Goal: Information Seeking & Learning: Check status

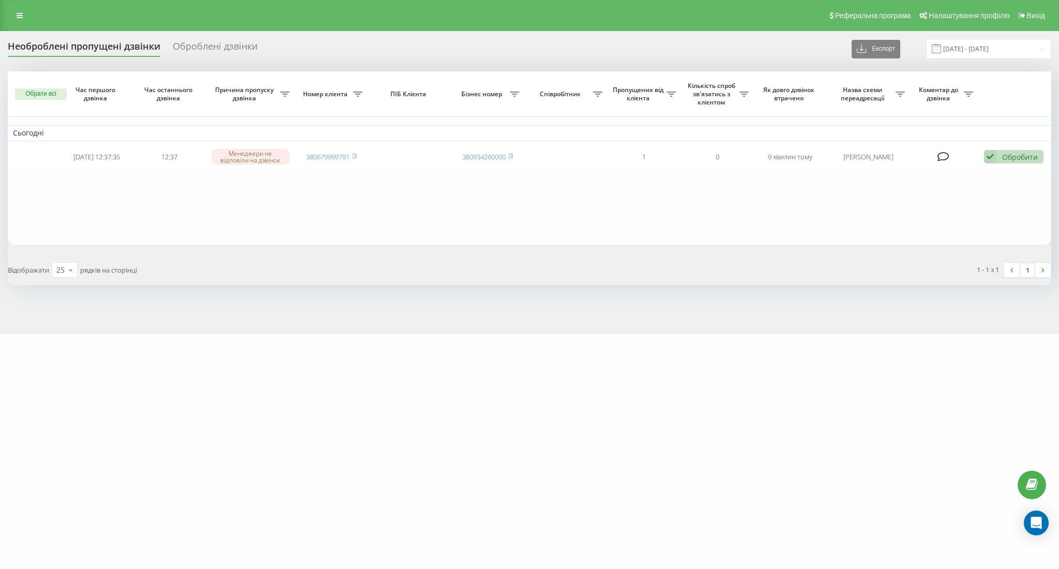
click at [195, 51] on div "Оброблені дзвінки" at bounding box center [215, 49] width 85 height 16
click at [21, 20] on link at bounding box center [19, 15] width 19 height 14
click at [20, 23] on div "Реферальна програма Налаштування профілю Вихід" at bounding box center [529, 15] width 1059 height 31
click at [22, 17] on icon at bounding box center [20, 15] width 6 height 7
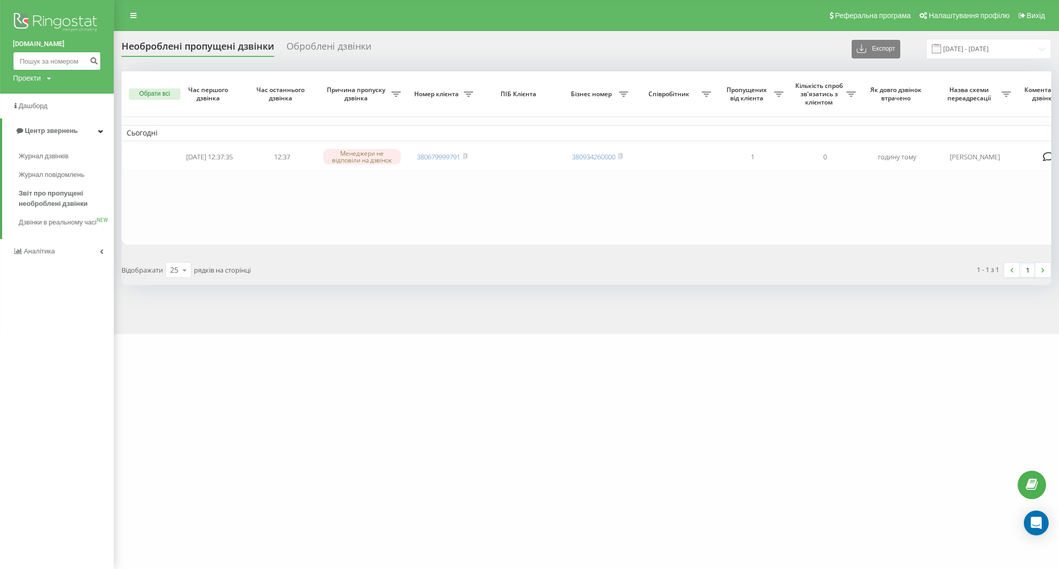
click at [50, 60] on input at bounding box center [57, 61] width 88 height 19
click at [54, 153] on span "Журнал дзвінків" at bounding box center [46, 156] width 55 height 10
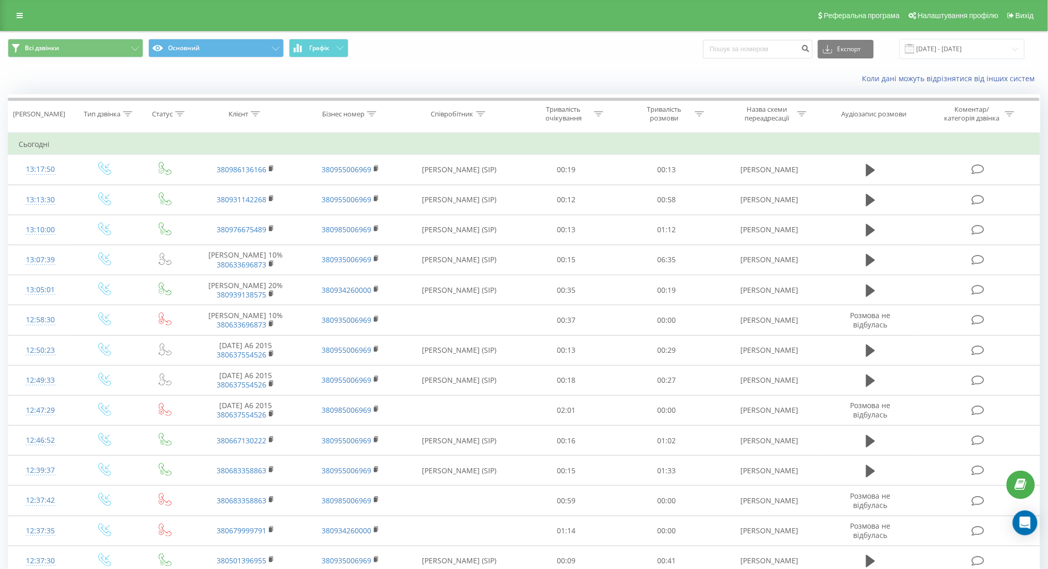
click at [751, 37] on div "Всі дзвінки Основний Графік Експорт .csv .xls .xlsx [DATE] - [DATE]" at bounding box center [524, 49] width 1047 height 35
click at [761, 50] on input at bounding box center [758, 49] width 110 height 19
click at [758, 47] on input at bounding box center [758, 49] width 110 height 19
paste input "380991142268"
type input "380991142268"
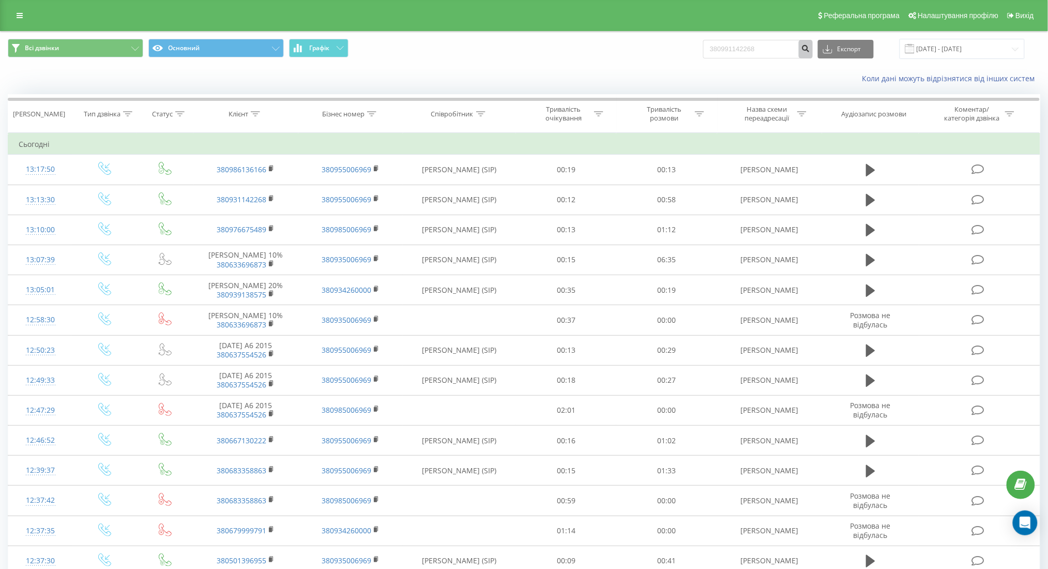
click at [810, 49] on icon "submit" at bounding box center [805, 47] width 9 height 6
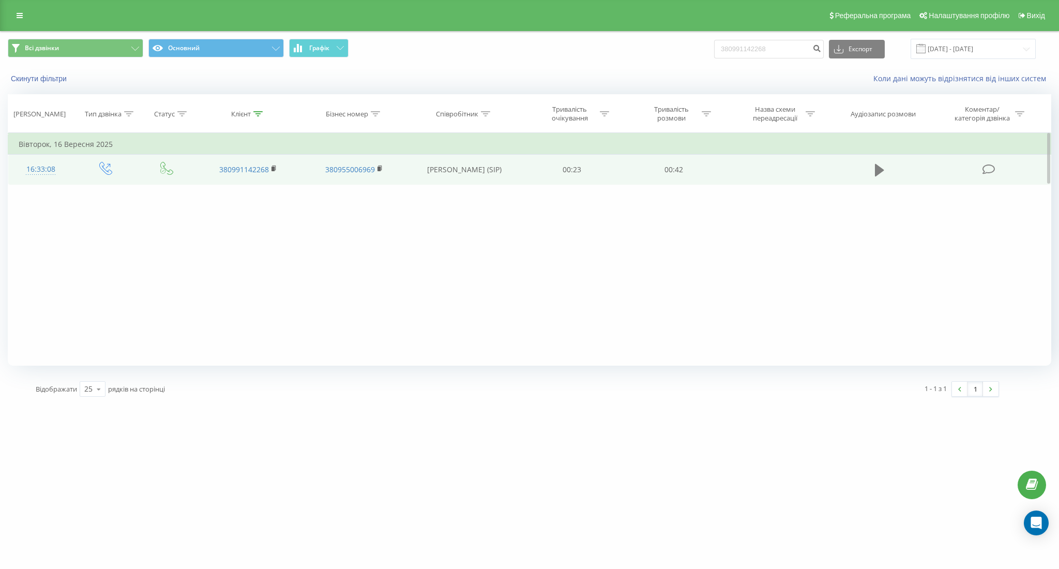
click at [876, 170] on icon at bounding box center [879, 170] width 9 height 12
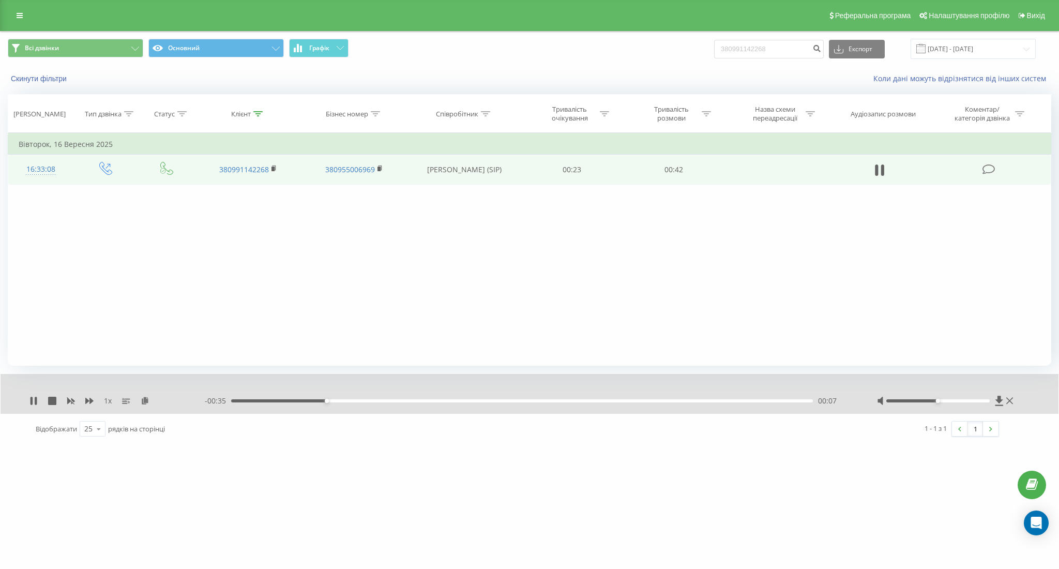
click at [345, 405] on div "- 00:35 00:07 00:07" at bounding box center [528, 400] width 646 height 10
click at [356, 401] on div "00:07" at bounding box center [522, 400] width 582 height 3
click at [29, 399] on icon at bounding box center [33, 401] width 8 height 8
click at [18, 21] on link at bounding box center [19, 15] width 19 height 14
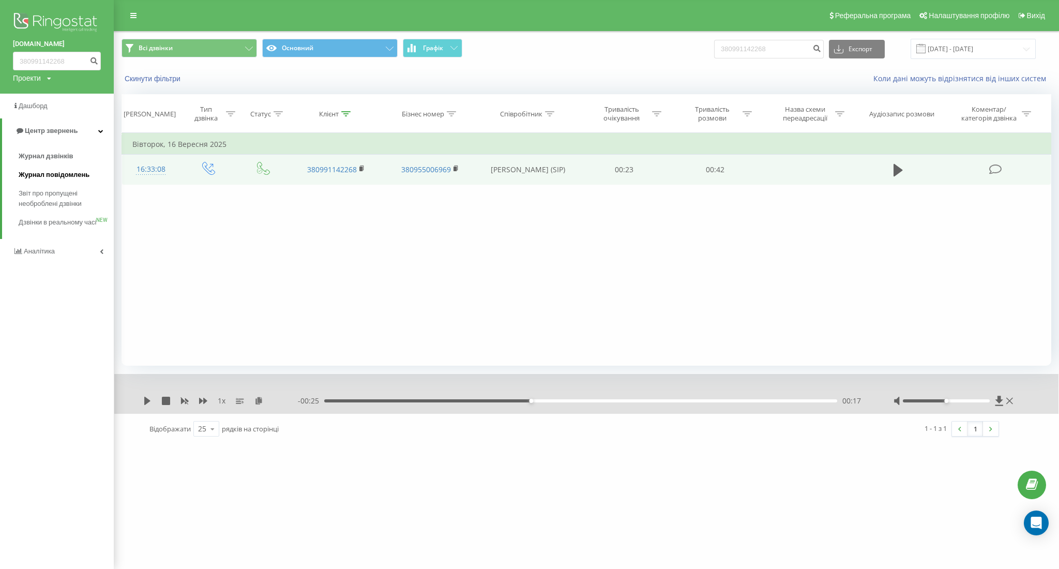
click at [51, 172] on span "Журнал повідомлень" at bounding box center [54, 175] width 71 height 10
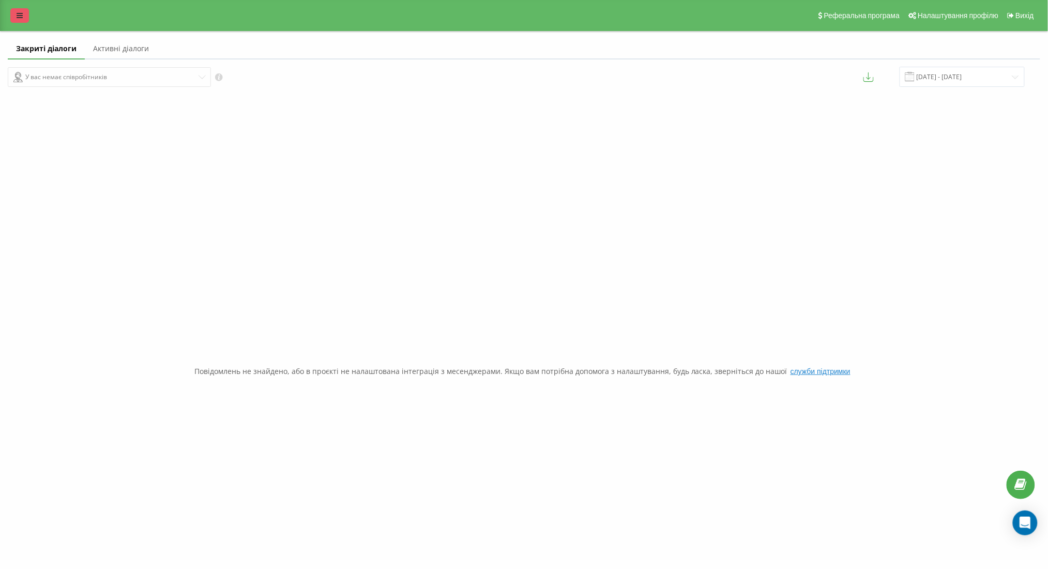
click at [22, 13] on icon at bounding box center [20, 15] width 6 height 7
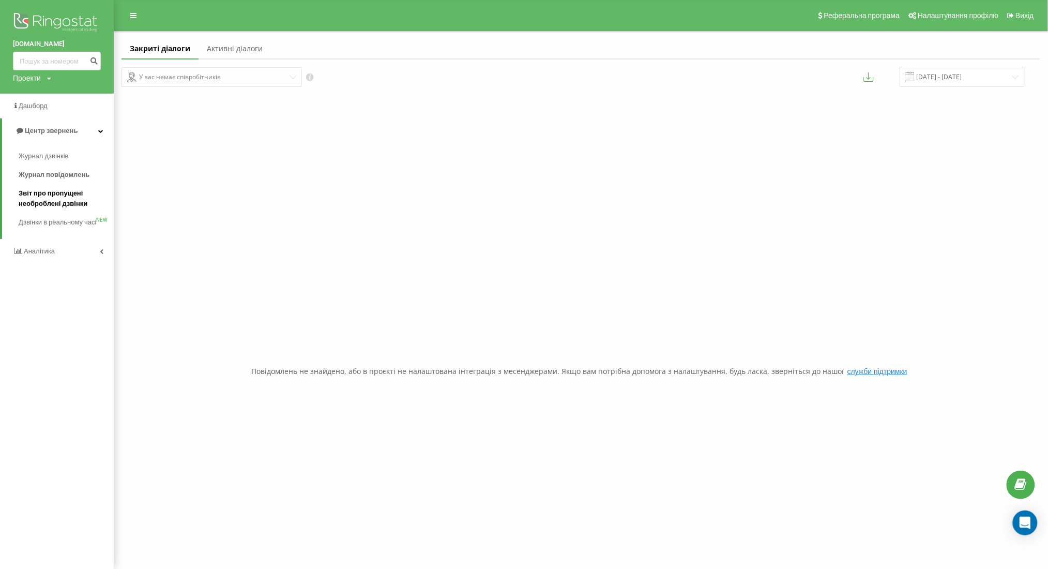
click at [72, 201] on span "Звіт про пропущені необроблені дзвінки" at bounding box center [64, 198] width 90 height 21
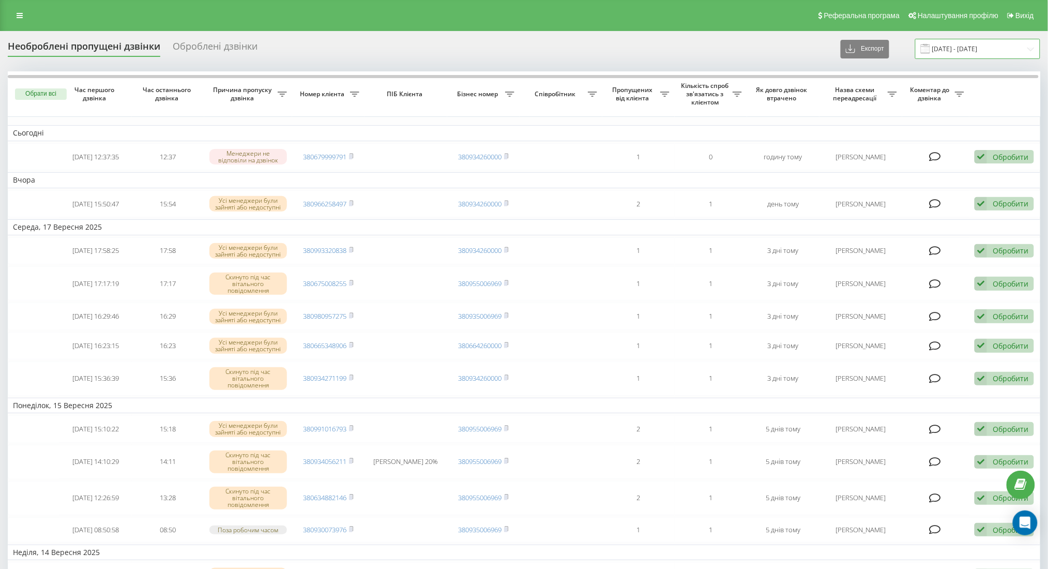
click at [971, 51] on input "[DATE] - [DATE]" at bounding box center [977, 49] width 125 height 20
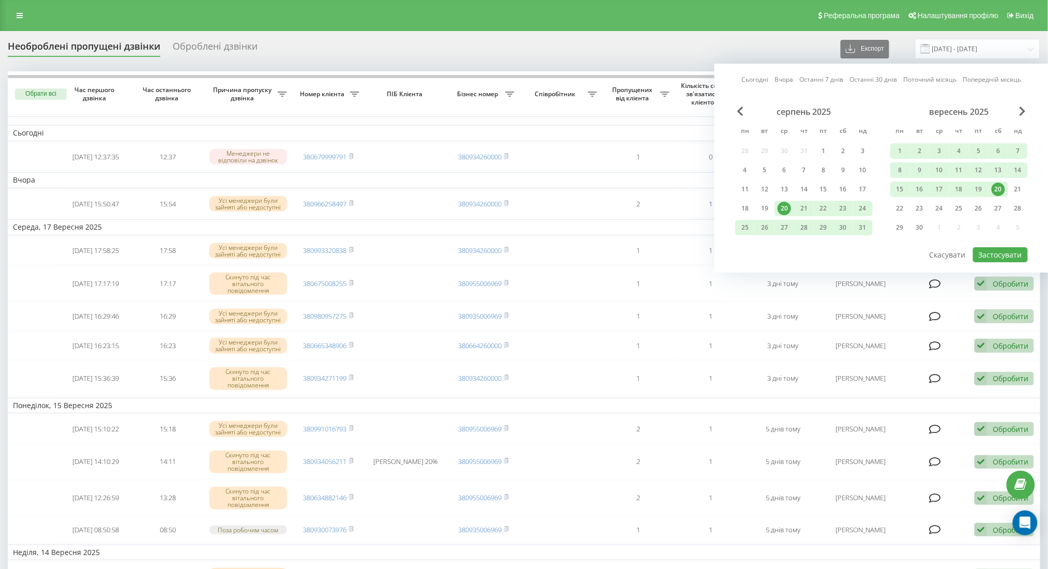
click at [1001, 190] on div "20" at bounding box center [998, 188] width 13 height 13
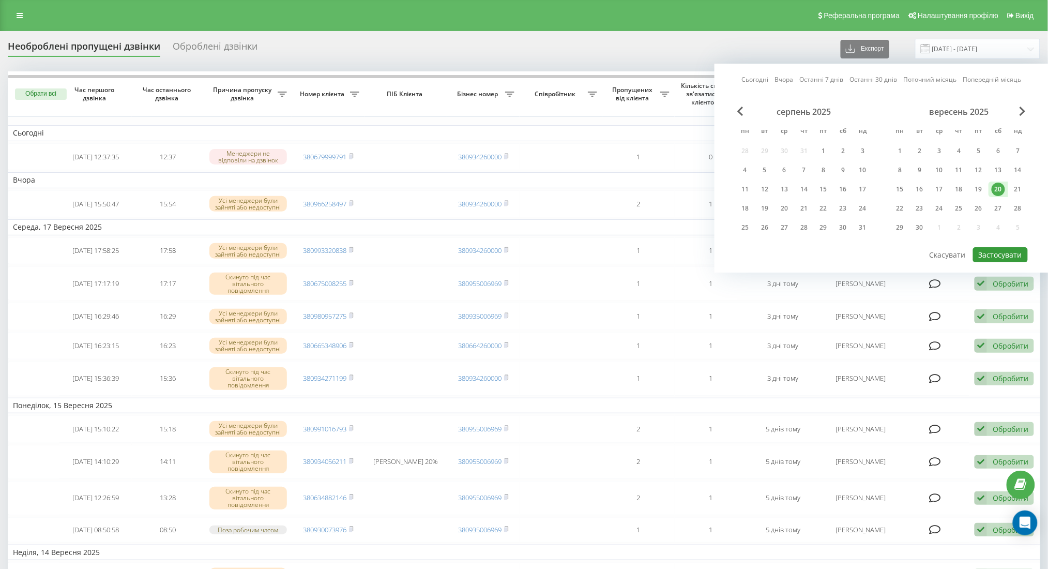
click at [1002, 257] on button "Застосувати" at bounding box center [1000, 254] width 55 height 15
type input "[DATE] - [DATE]"
